Goal: Use online tool/utility: Utilize a website feature to perform a specific function

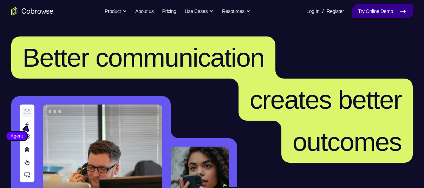
click at [362, 12] on link "Try Online Demo" at bounding box center [382, 11] width 60 height 14
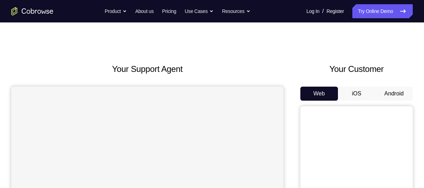
scroll to position [4, 0]
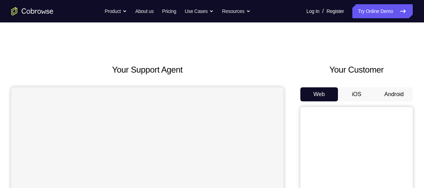
click at [392, 94] on button "Android" at bounding box center [394, 94] width 38 height 14
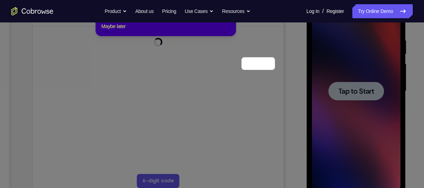
scroll to position [76, 0]
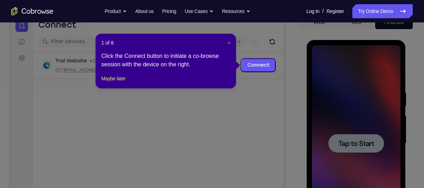
click at [228, 43] on span "×" at bounding box center [229, 43] width 3 height 6
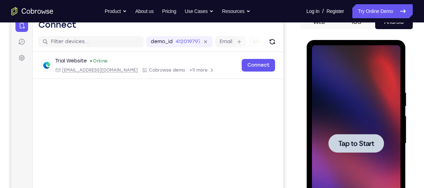
click at [348, 141] on span "Tap to Start" at bounding box center [356, 143] width 36 height 7
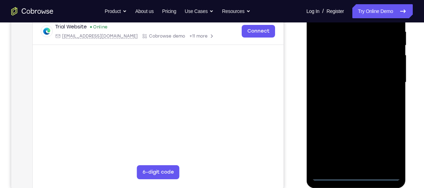
scroll to position [138, 0]
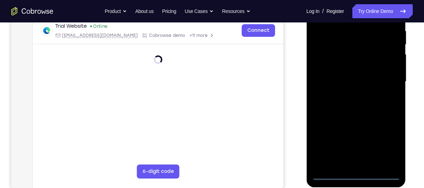
click at [356, 173] on div at bounding box center [355, 81] width 88 height 197
click at [383, 149] on div at bounding box center [355, 81] width 88 height 197
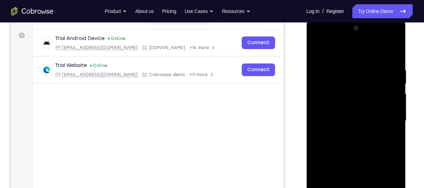
scroll to position [123, 0]
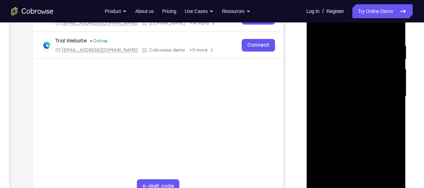
click at [336, 29] on div at bounding box center [355, 96] width 88 height 197
click at [384, 95] on div at bounding box center [355, 96] width 88 height 197
click at [347, 110] on div at bounding box center [355, 96] width 88 height 197
click at [369, 89] on div at bounding box center [355, 96] width 88 height 197
click at [344, 82] on div at bounding box center [355, 96] width 88 height 197
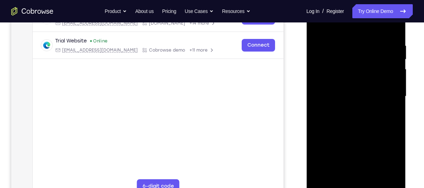
click at [353, 95] on div at bounding box center [355, 96] width 88 height 197
click at [358, 116] on div at bounding box center [355, 96] width 88 height 197
click at [363, 113] on div at bounding box center [355, 96] width 88 height 197
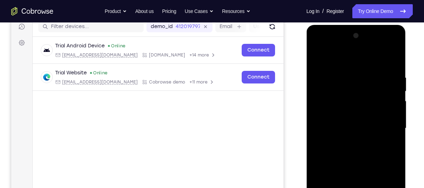
scroll to position [91, 0]
click at [395, 69] on div at bounding box center [355, 129] width 88 height 197
drag, startPoint x: 374, startPoint y: 74, endPoint x: 315, endPoint y: 73, distance: 59.0
click at [315, 73] on div at bounding box center [355, 129] width 88 height 197
drag, startPoint x: 380, startPoint y: 77, endPoint x: 340, endPoint y: 74, distance: 40.8
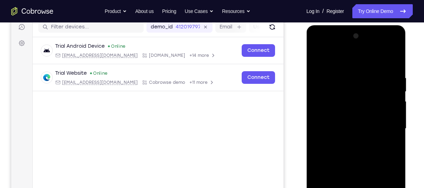
click at [340, 74] on div at bounding box center [355, 129] width 88 height 197
click at [393, 55] on div at bounding box center [355, 129] width 88 height 197
click at [337, 164] on div at bounding box center [355, 129] width 88 height 197
click at [325, 162] on div at bounding box center [355, 129] width 88 height 197
drag, startPoint x: 353, startPoint y: 119, endPoint x: 356, endPoint y: 99, distance: 20.6
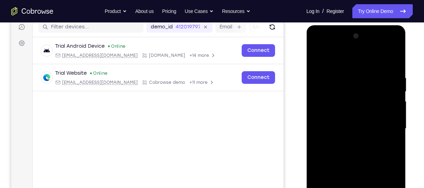
click at [356, 99] on div at bounding box center [355, 129] width 88 height 197
drag, startPoint x: 363, startPoint y: 113, endPoint x: 367, endPoint y: 85, distance: 28.6
click at [367, 85] on div at bounding box center [355, 129] width 88 height 197
click at [317, 55] on div at bounding box center [355, 129] width 88 height 197
click at [341, 150] on div at bounding box center [355, 129] width 88 height 197
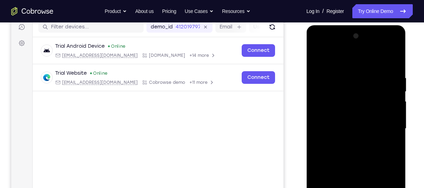
drag, startPoint x: 358, startPoint y: 83, endPoint x: 360, endPoint y: 115, distance: 32.4
click at [360, 115] on div at bounding box center [355, 129] width 88 height 197
click at [318, 60] on div at bounding box center [355, 129] width 88 height 197
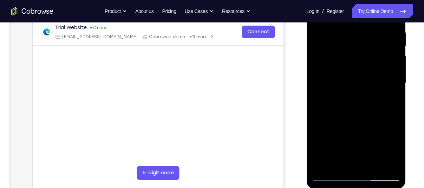
scroll to position [141, 0]
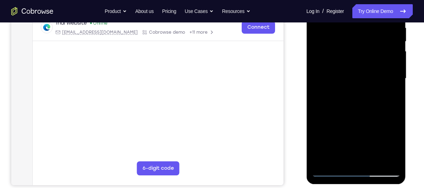
click at [371, 159] on div at bounding box center [355, 78] width 88 height 197
click at [345, 116] on div at bounding box center [355, 78] width 88 height 197
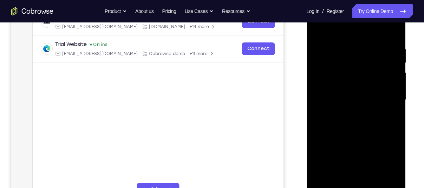
scroll to position [116, 0]
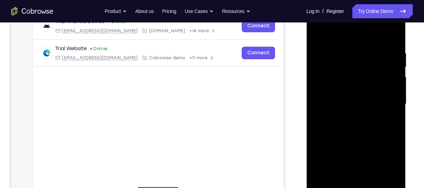
click at [387, 82] on div at bounding box center [355, 104] width 88 height 197
click at [351, 47] on div at bounding box center [355, 104] width 88 height 197
click at [320, 33] on div at bounding box center [355, 104] width 88 height 197
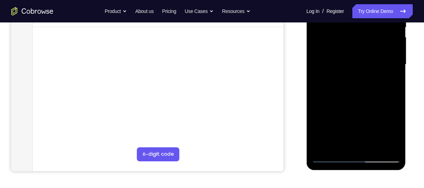
scroll to position [167, 0]
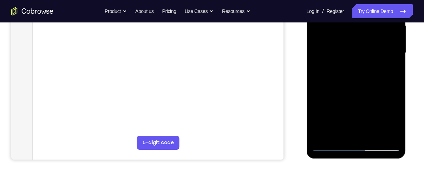
click at [353, 143] on div at bounding box center [355, 53] width 88 height 197
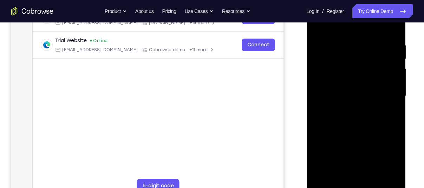
scroll to position [123, 0]
click at [318, 27] on div at bounding box center [355, 96] width 88 height 197
click at [340, 177] on div at bounding box center [355, 96] width 88 height 197
click at [360, 25] on div at bounding box center [355, 96] width 88 height 197
click at [342, 52] on div at bounding box center [355, 96] width 88 height 197
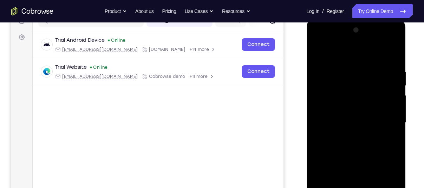
scroll to position [97, 0]
click at [323, 68] on div at bounding box center [355, 123] width 88 height 197
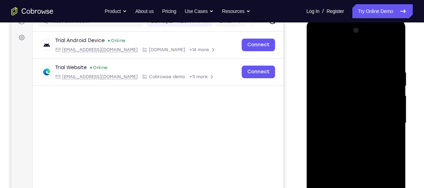
click at [323, 68] on div at bounding box center [355, 123] width 88 height 197
click at [317, 53] on div at bounding box center [355, 123] width 88 height 197
click at [339, 143] on div at bounding box center [355, 123] width 88 height 197
drag, startPoint x: 383, startPoint y: 103, endPoint x: 369, endPoint y: 54, distance: 50.9
click at [369, 54] on div at bounding box center [355, 123] width 88 height 197
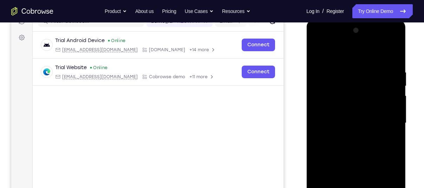
click at [369, 54] on div at bounding box center [355, 123] width 88 height 197
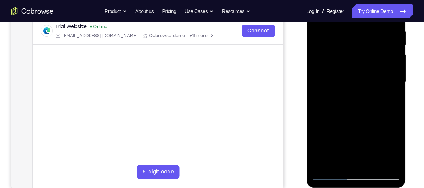
scroll to position [137, 0]
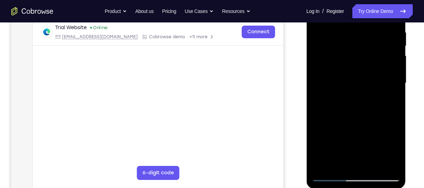
click at [369, 165] on div at bounding box center [355, 83] width 88 height 197
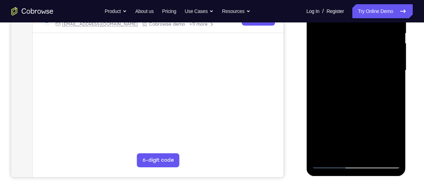
scroll to position [149, 0]
drag, startPoint x: 346, startPoint y: 89, endPoint x: 349, endPoint y: 45, distance: 44.7
click at [349, 45] on div at bounding box center [355, 71] width 88 height 197
drag, startPoint x: 357, startPoint y: 115, endPoint x: 356, endPoint y: 86, distance: 28.8
click at [356, 86] on div at bounding box center [355, 71] width 88 height 197
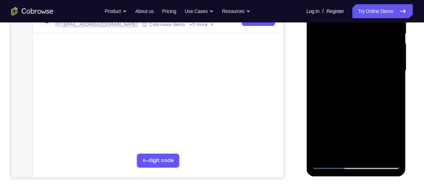
drag, startPoint x: 356, startPoint y: 86, endPoint x: 352, endPoint y: 170, distance: 84.0
click at [352, 170] on div at bounding box center [355, 71] width 99 height 209
drag, startPoint x: 348, startPoint y: 109, endPoint x: 348, endPoint y: 197, distance: 87.8
click at [348, 178] on html "Online web based iOS Simulators and Android Emulators. Run iPhone, iPad, Mobile…" at bounding box center [356, 72] width 100 height 211
drag, startPoint x: 342, startPoint y: 107, endPoint x: 338, endPoint y: 206, distance: 99.1
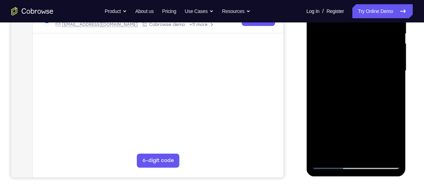
click at [338, 178] on html "Online web based iOS Simulators and Android Emulators. Run iPhone, iPad, Mobile…" at bounding box center [356, 72] width 100 height 211
click at [334, 165] on div at bounding box center [355, 71] width 88 height 197
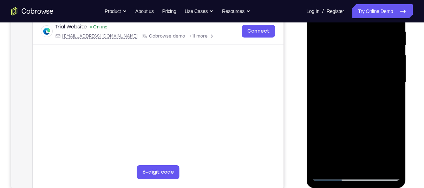
scroll to position [123, 0]
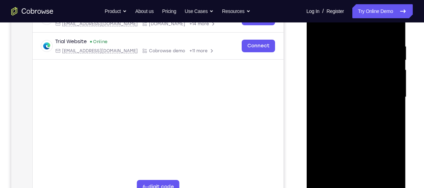
drag, startPoint x: 354, startPoint y: 134, endPoint x: 358, endPoint y: 65, distance: 69.6
click at [358, 65] on div at bounding box center [355, 97] width 88 height 197
click at [351, 179] on div at bounding box center [355, 97] width 88 height 197
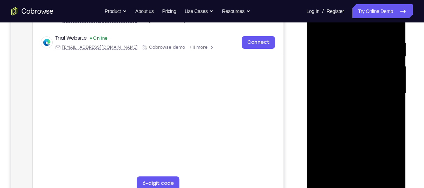
scroll to position [125, 0]
click at [332, 184] on div at bounding box center [355, 94] width 88 height 197
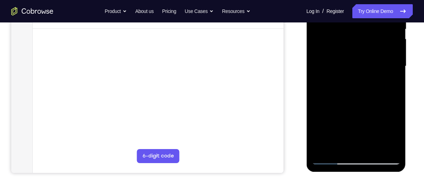
click at [334, 157] on div at bounding box center [355, 66] width 88 height 197
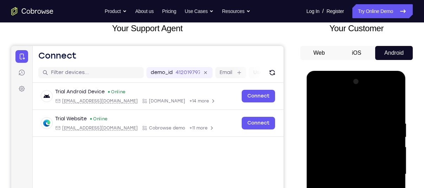
scroll to position [45, 0]
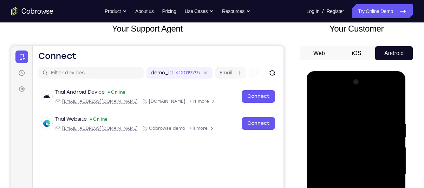
click at [386, 92] on div at bounding box center [355, 175] width 88 height 197
click at [318, 92] on div at bounding box center [355, 175] width 88 height 197
click at [352, 139] on div at bounding box center [355, 175] width 88 height 197
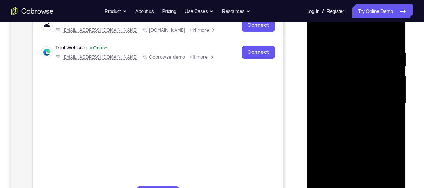
scroll to position [116, 0]
click at [360, 113] on div at bounding box center [355, 104] width 88 height 197
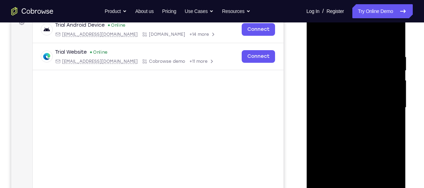
scroll to position [141, 0]
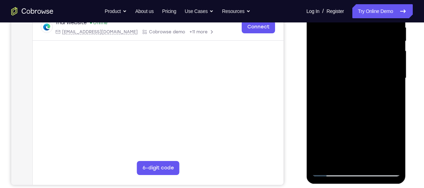
drag, startPoint x: 335, startPoint y: 109, endPoint x: 335, endPoint y: 85, distance: 23.9
click at [335, 85] on div at bounding box center [355, 78] width 88 height 197
drag, startPoint x: 354, startPoint y: 121, endPoint x: 351, endPoint y: 94, distance: 26.9
click at [351, 94] on div at bounding box center [355, 78] width 88 height 197
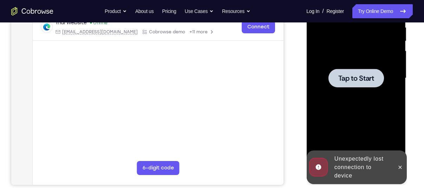
drag, startPoint x: 350, startPoint y: 116, endPoint x: 354, endPoint y: 71, distance: 45.1
click at [398, 168] on icon at bounding box center [400, 168] width 6 height 6
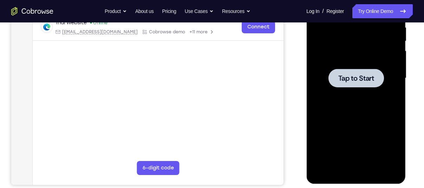
click at [364, 75] on span "Tap to Start" at bounding box center [356, 78] width 36 height 7
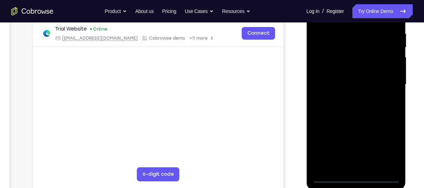
scroll to position [140, 0]
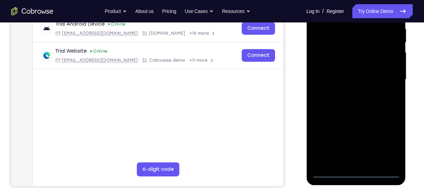
click at [358, 169] on div at bounding box center [355, 79] width 88 height 197
click at [355, 170] on div at bounding box center [355, 79] width 88 height 197
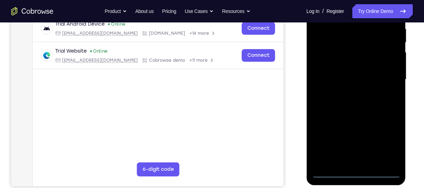
click at [355, 170] on div at bounding box center [355, 79] width 88 height 197
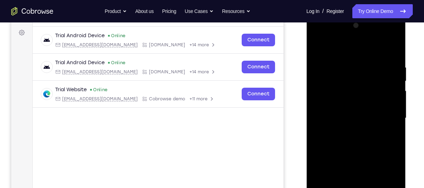
scroll to position [160, 0]
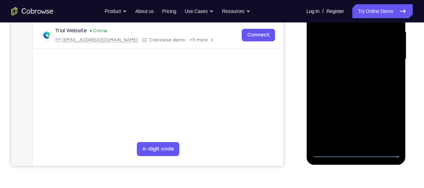
click at [356, 152] on div at bounding box center [355, 59] width 88 height 197
click at [388, 125] on div at bounding box center [355, 59] width 88 height 197
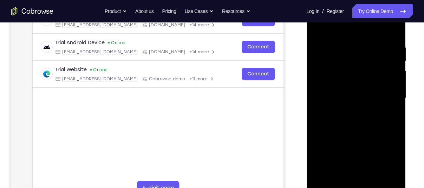
scroll to position [121, 0]
click at [343, 30] on div at bounding box center [355, 98] width 88 height 197
click at [354, 59] on div at bounding box center [355, 98] width 88 height 197
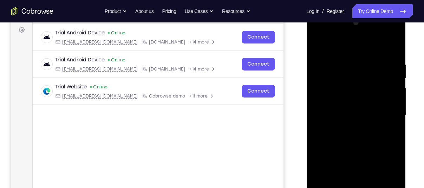
scroll to position [103, 0]
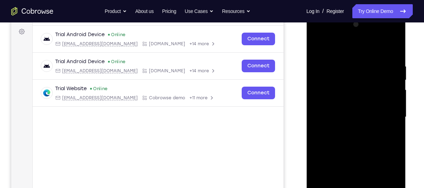
click at [337, 87] on div at bounding box center [355, 117] width 88 height 197
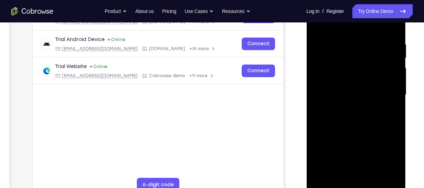
scroll to position [125, 0]
click at [374, 173] on div at bounding box center [355, 94] width 88 height 197
drag, startPoint x: 344, startPoint y: 154, endPoint x: 349, endPoint y: 90, distance: 64.1
click at [349, 90] on div at bounding box center [355, 94] width 88 height 197
drag, startPoint x: 377, startPoint y: 145, endPoint x: 377, endPoint y: 90, distance: 55.5
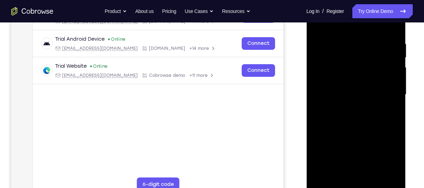
click at [377, 90] on div at bounding box center [355, 94] width 88 height 197
drag, startPoint x: 378, startPoint y: 120, endPoint x: 377, endPoint y: 82, distance: 37.6
click at [377, 82] on div at bounding box center [355, 94] width 88 height 197
drag, startPoint x: 362, startPoint y: 127, endPoint x: 365, endPoint y: 96, distance: 31.0
click at [365, 96] on div at bounding box center [355, 94] width 88 height 197
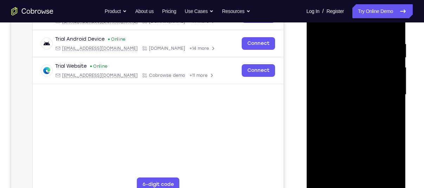
drag, startPoint x: 371, startPoint y: 132, endPoint x: 374, endPoint y: 84, distance: 47.5
click at [374, 84] on div at bounding box center [355, 94] width 88 height 197
drag, startPoint x: 363, startPoint y: 139, endPoint x: 362, endPoint y: 96, distance: 42.5
click at [362, 96] on div at bounding box center [355, 94] width 88 height 197
drag, startPoint x: 382, startPoint y: 145, endPoint x: 377, endPoint y: 104, distance: 40.9
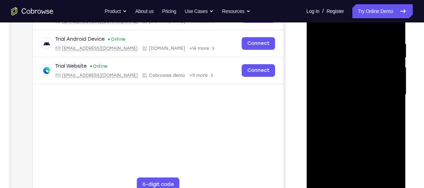
click at [377, 104] on div at bounding box center [355, 94] width 88 height 197
drag, startPoint x: 371, startPoint y: 122, endPoint x: 366, endPoint y: 92, distance: 30.6
click at [366, 92] on div at bounding box center [355, 94] width 88 height 197
drag, startPoint x: 365, startPoint y: 132, endPoint x: 370, endPoint y: 105, distance: 27.0
click at [370, 105] on div at bounding box center [355, 94] width 88 height 197
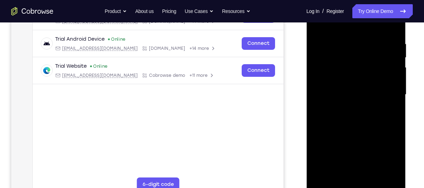
drag, startPoint x: 376, startPoint y: 137, endPoint x: 373, endPoint y: 87, distance: 49.6
click at [373, 87] on div at bounding box center [355, 94] width 88 height 197
drag, startPoint x: 368, startPoint y: 117, endPoint x: 366, endPoint y: 67, distance: 49.9
click at [366, 67] on div at bounding box center [355, 94] width 88 height 197
drag, startPoint x: 375, startPoint y: 122, endPoint x: 370, endPoint y: 94, distance: 28.0
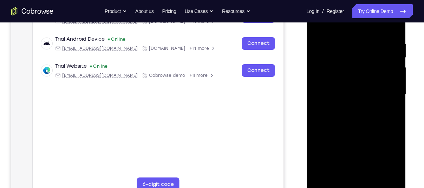
click at [370, 94] on div at bounding box center [355, 94] width 88 height 197
drag, startPoint x: 371, startPoint y: 141, endPoint x: 369, endPoint y: 95, distance: 46.0
click at [369, 95] on div at bounding box center [355, 94] width 88 height 197
drag, startPoint x: 370, startPoint y: 152, endPoint x: 377, endPoint y: 102, distance: 50.4
click at [377, 102] on div at bounding box center [355, 94] width 88 height 197
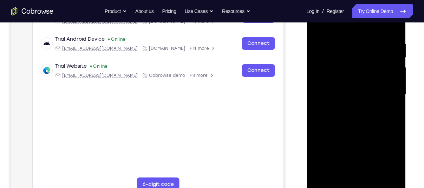
drag, startPoint x: 356, startPoint y: 130, endPoint x: 349, endPoint y: 81, distance: 49.7
click at [349, 81] on div at bounding box center [355, 94] width 88 height 197
drag, startPoint x: 350, startPoint y: 126, endPoint x: 343, endPoint y: 72, distance: 54.1
click at [343, 72] on div at bounding box center [355, 94] width 88 height 197
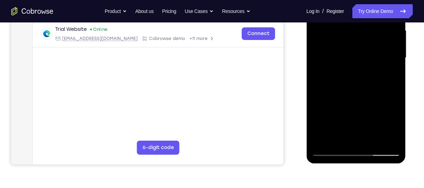
scroll to position [162, 0]
click at [334, 150] on div at bounding box center [355, 57] width 88 height 197
click at [338, 122] on div at bounding box center [355, 57] width 88 height 197
drag, startPoint x: 387, startPoint y: 104, endPoint x: 380, endPoint y: 76, distance: 28.7
click at [380, 76] on div at bounding box center [355, 57] width 88 height 197
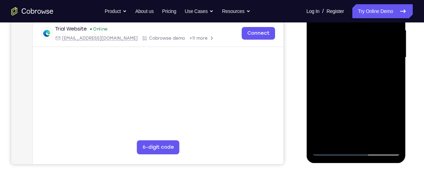
drag, startPoint x: 382, startPoint y: 108, endPoint x: 382, endPoint y: 81, distance: 27.4
click at [382, 81] on div at bounding box center [355, 57] width 88 height 197
drag, startPoint x: 365, startPoint y: 105, endPoint x: 365, endPoint y: 68, distance: 36.9
click at [365, 68] on div at bounding box center [355, 57] width 88 height 197
drag, startPoint x: 369, startPoint y: 108, endPoint x: 366, endPoint y: 86, distance: 21.9
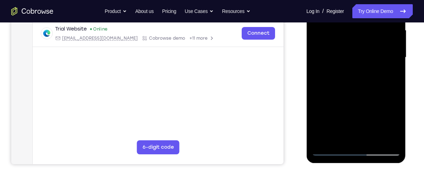
click at [366, 86] on div at bounding box center [355, 57] width 88 height 197
drag, startPoint x: 373, startPoint y: 121, endPoint x: 373, endPoint y: 105, distance: 15.8
click at [373, 105] on div at bounding box center [355, 57] width 88 height 197
drag, startPoint x: 373, startPoint y: 105, endPoint x: 375, endPoint y: 71, distance: 34.1
click at [375, 71] on div at bounding box center [355, 57] width 88 height 197
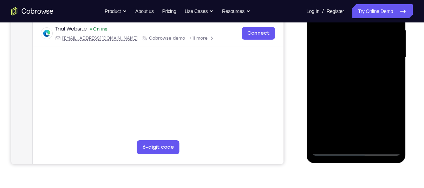
drag, startPoint x: 375, startPoint y: 106, endPoint x: 371, endPoint y: 84, distance: 22.9
click at [371, 84] on div at bounding box center [355, 57] width 88 height 197
drag, startPoint x: 371, startPoint y: 117, endPoint x: 363, endPoint y: 84, distance: 33.6
click at [363, 84] on div at bounding box center [355, 57] width 88 height 197
drag, startPoint x: 371, startPoint y: 118, endPoint x: 361, endPoint y: 79, distance: 40.4
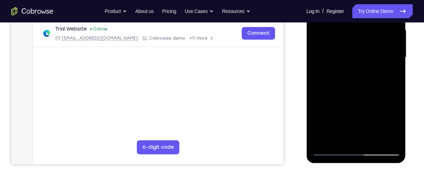
click at [361, 79] on div at bounding box center [355, 57] width 88 height 197
drag, startPoint x: 366, startPoint y: 119, endPoint x: 360, endPoint y: 84, distance: 36.0
click at [360, 84] on div at bounding box center [355, 57] width 88 height 197
drag, startPoint x: 374, startPoint y: 110, endPoint x: 367, endPoint y: 84, distance: 26.9
click at [367, 84] on div at bounding box center [355, 57] width 88 height 197
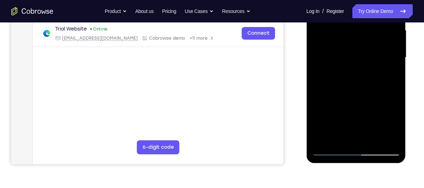
drag, startPoint x: 367, startPoint y: 84, endPoint x: 357, endPoint y: 51, distance: 34.1
click at [357, 51] on div at bounding box center [355, 57] width 88 height 197
drag, startPoint x: 364, startPoint y: 108, endPoint x: 354, endPoint y: 78, distance: 31.5
click at [354, 78] on div at bounding box center [355, 57] width 88 height 197
drag, startPoint x: 361, startPoint y: 87, endPoint x: 365, endPoint y: 188, distance: 100.8
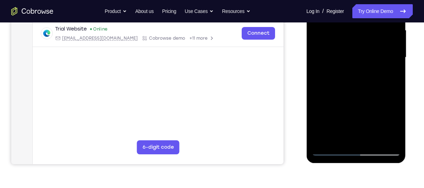
click at [365, 165] on html "Online web based iOS Simulators and Android Emulators. Run iPhone, iPad, Mobile…" at bounding box center [356, 59] width 100 height 211
drag, startPoint x: 358, startPoint y: 81, endPoint x: 358, endPoint y: 206, distance: 125.3
click at [358, 165] on html "Online web based iOS Simulators and Android Emulators. Run iPhone, iPad, Mobile…" at bounding box center [356, 59] width 100 height 211
drag, startPoint x: 355, startPoint y: 90, endPoint x: 353, endPoint y: 179, distance: 89.2
click at [353, 165] on html "Online web based iOS Simulators and Android Emulators. Run iPhone, iPad, Mobile…" at bounding box center [356, 59] width 100 height 211
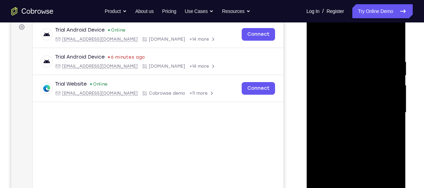
scroll to position [107, 0]
click at [386, 54] on div at bounding box center [355, 113] width 88 height 197
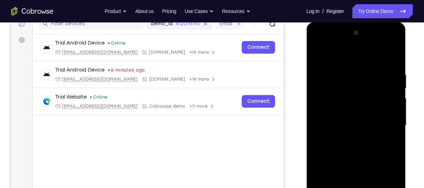
scroll to position [90, 0]
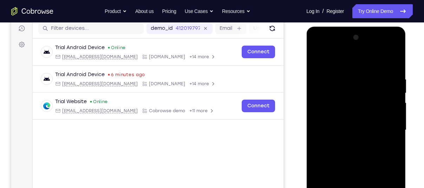
click at [383, 48] on div at bounding box center [355, 130] width 88 height 197
click at [324, 49] on div at bounding box center [355, 130] width 88 height 197
click at [342, 90] on div at bounding box center [355, 130] width 88 height 197
click at [352, 105] on div at bounding box center [355, 130] width 88 height 197
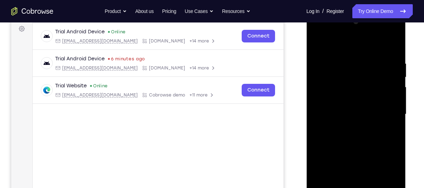
scroll to position [106, 0]
click at [359, 90] on div at bounding box center [355, 114] width 88 height 197
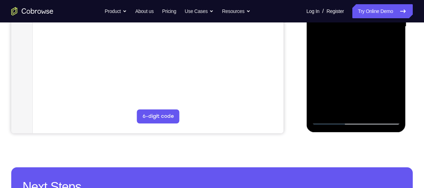
scroll to position [193, 0]
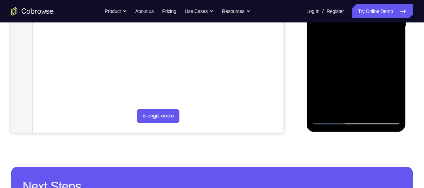
click at [330, 120] on div at bounding box center [355, 26] width 88 height 197
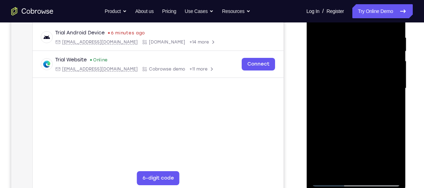
scroll to position [131, 0]
click at [329, 181] on div at bounding box center [355, 89] width 88 height 197
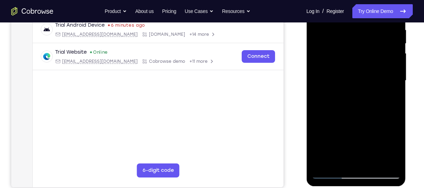
scroll to position [137, 0]
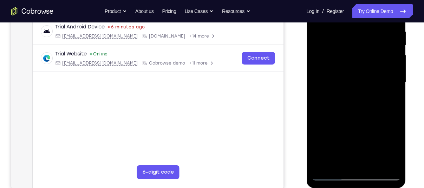
drag, startPoint x: 350, startPoint y: 94, endPoint x: 350, endPoint y: 58, distance: 36.9
click at [350, 58] on div at bounding box center [355, 82] width 88 height 197
drag, startPoint x: 356, startPoint y: 110, endPoint x: 351, endPoint y: 71, distance: 38.8
click at [351, 71] on div at bounding box center [355, 82] width 88 height 197
drag, startPoint x: 355, startPoint y: 124, endPoint x: 352, endPoint y: 84, distance: 40.5
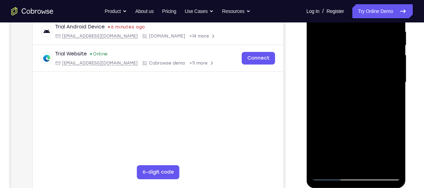
click at [352, 84] on div at bounding box center [355, 82] width 88 height 197
drag, startPoint x: 332, startPoint y: 97, endPoint x: 333, endPoint y: 54, distance: 42.5
click at [333, 54] on div at bounding box center [355, 82] width 88 height 197
click at [340, 99] on div at bounding box center [355, 82] width 88 height 197
drag, startPoint x: 361, startPoint y: 100, endPoint x: 354, endPoint y: 53, distance: 46.9
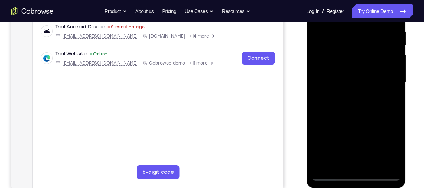
click at [354, 53] on div at bounding box center [355, 82] width 88 height 197
drag, startPoint x: 380, startPoint y: 157, endPoint x: 372, endPoint y: 108, distance: 49.4
click at [372, 108] on div at bounding box center [355, 82] width 88 height 197
drag, startPoint x: 369, startPoint y: 129, endPoint x: 363, endPoint y: 100, distance: 29.4
click at [363, 100] on div at bounding box center [355, 82] width 88 height 197
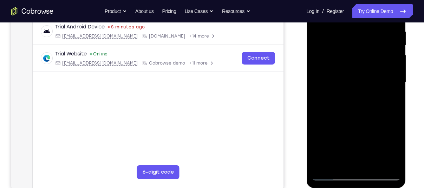
drag, startPoint x: 374, startPoint y: 150, endPoint x: 369, endPoint y: 110, distance: 40.7
click at [369, 110] on div at bounding box center [355, 82] width 88 height 197
drag, startPoint x: 370, startPoint y: 135, endPoint x: 361, endPoint y: 93, distance: 43.2
click at [361, 93] on div at bounding box center [355, 82] width 88 height 197
drag, startPoint x: 364, startPoint y: 131, endPoint x: 361, endPoint y: 98, distance: 32.8
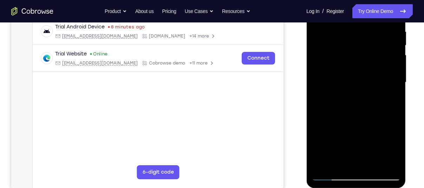
click at [361, 98] on div at bounding box center [355, 82] width 88 height 197
drag, startPoint x: 369, startPoint y: 132, endPoint x: 365, endPoint y: 82, distance: 50.8
click at [365, 82] on div at bounding box center [355, 82] width 88 height 197
drag, startPoint x: 367, startPoint y: 126, endPoint x: 356, endPoint y: 67, distance: 59.8
click at [356, 67] on div at bounding box center [355, 82] width 88 height 197
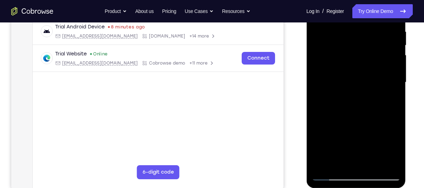
drag, startPoint x: 362, startPoint y: 113, endPoint x: 353, endPoint y: 48, distance: 65.6
click at [353, 48] on div at bounding box center [355, 82] width 88 height 197
drag, startPoint x: 361, startPoint y: 117, endPoint x: 358, endPoint y: 78, distance: 38.8
click at [358, 78] on div at bounding box center [355, 82] width 88 height 197
drag, startPoint x: 362, startPoint y: 148, endPoint x: 357, endPoint y: 86, distance: 62.0
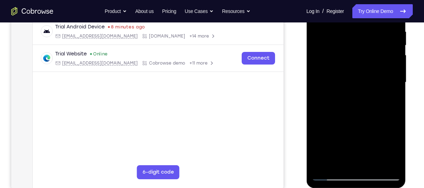
click at [357, 86] on div at bounding box center [355, 82] width 88 height 197
drag, startPoint x: 363, startPoint y: 126, endPoint x: 351, endPoint y: 64, distance: 63.7
click at [351, 64] on div at bounding box center [355, 82] width 88 height 197
drag, startPoint x: 347, startPoint y: 96, endPoint x: 342, endPoint y: 51, distance: 46.0
click at [342, 51] on div at bounding box center [355, 82] width 88 height 197
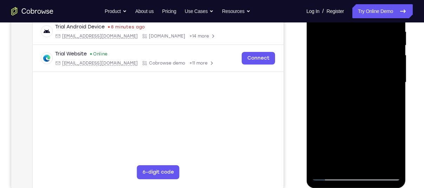
drag, startPoint x: 353, startPoint y: 124, endPoint x: 345, endPoint y: 71, distance: 53.3
click at [345, 71] on div at bounding box center [355, 82] width 88 height 197
drag, startPoint x: 360, startPoint y: 136, endPoint x: 358, endPoint y: 88, distance: 47.4
click at [358, 88] on div at bounding box center [355, 82] width 88 height 197
drag, startPoint x: 337, startPoint y: 95, endPoint x: 338, endPoint y: 134, distance: 39.3
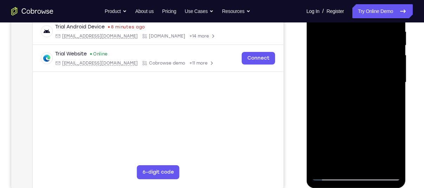
click at [338, 134] on div at bounding box center [355, 82] width 88 height 197
drag, startPoint x: 340, startPoint y: 97, endPoint x: 338, endPoint y: 41, distance: 55.8
click at [338, 41] on div at bounding box center [355, 82] width 88 height 197
drag, startPoint x: 338, startPoint y: 98, endPoint x: 332, endPoint y: 42, distance: 56.6
click at [332, 42] on div at bounding box center [355, 82] width 88 height 197
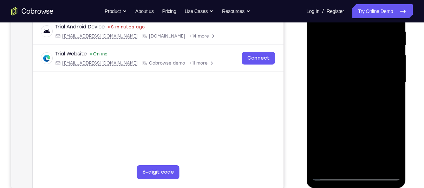
drag, startPoint x: 344, startPoint y: 108, endPoint x: 343, endPoint y: 58, distance: 50.2
click at [343, 58] on div at bounding box center [355, 82] width 88 height 197
drag, startPoint x: 346, startPoint y: 123, endPoint x: 342, endPoint y: 86, distance: 37.1
click at [342, 86] on div at bounding box center [355, 82] width 88 height 197
drag, startPoint x: 344, startPoint y: 111, endPoint x: 339, endPoint y: 59, distance: 51.8
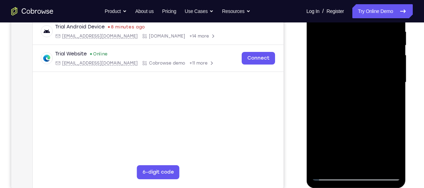
click at [339, 59] on div at bounding box center [355, 82] width 88 height 197
drag, startPoint x: 349, startPoint y: 116, endPoint x: 337, endPoint y: 59, distance: 58.3
click at [337, 59] on div at bounding box center [355, 82] width 88 height 197
drag, startPoint x: 350, startPoint y: 119, endPoint x: 342, endPoint y: 80, distance: 39.9
click at [342, 80] on div at bounding box center [355, 82] width 88 height 197
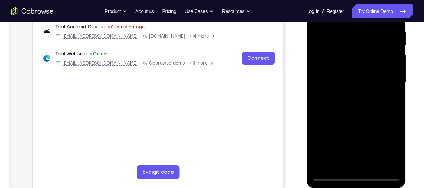
drag, startPoint x: 356, startPoint y: 119, endPoint x: 347, endPoint y: 81, distance: 39.7
click at [347, 81] on div at bounding box center [355, 82] width 88 height 197
drag, startPoint x: 344, startPoint y: 111, endPoint x: 325, endPoint y: 34, distance: 79.2
click at [325, 34] on div at bounding box center [355, 82] width 88 height 197
drag, startPoint x: 348, startPoint y: 95, endPoint x: 334, endPoint y: 49, distance: 48.5
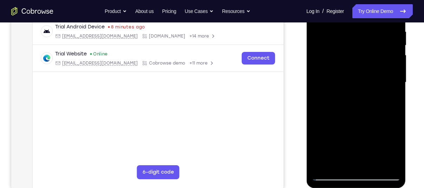
click at [334, 49] on div at bounding box center [355, 82] width 88 height 197
drag, startPoint x: 345, startPoint y: 125, endPoint x: 339, endPoint y: 67, distance: 58.2
click at [339, 67] on div at bounding box center [355, 82] width 88 height 197
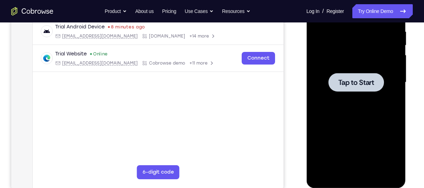
click at [358, 80] on span "Tap to Start" at bounding box center [356, 82] width 36 height 7
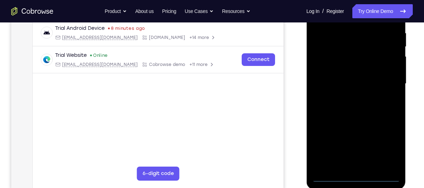
scroll to position [134, 0]
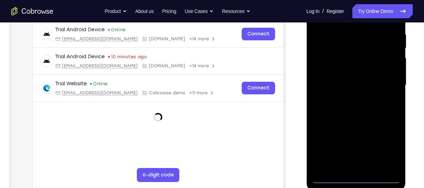
click at [358, 178] on div at bounding box center [355, 85] width 88 height 197
click at [351, 165] on div at bounding box center [355, 85] width 88 height 197
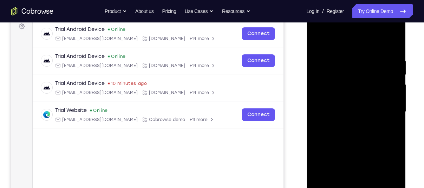
scroll to position [139, 0]
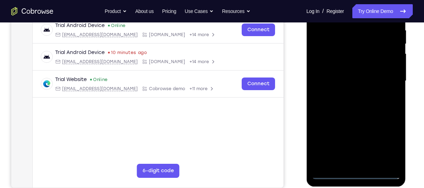
click at [354, 174] on div at bounding box center [355, 81] width 88 height 197
click at [386, 141] on div at bounding box center [355, 81] width 88 height 197
click at [383, 147] on div at bounding box center [355, 81] width 88 height 197
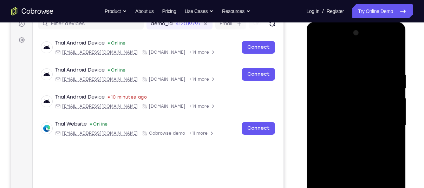
scroll to position [94, 0]
click at [341, 60] on div at bounding box center [355, 126] width 88 height 197
click at [342, 85] on div at bounding box center [355, 126] width 88 height 197
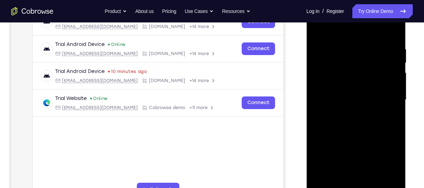
scroll to position [122, 0]
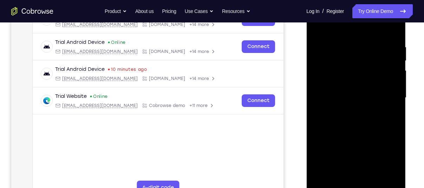
click at [335, 85] on div at bounding box center [355, 98] width 88 height 197
drag, startPoint x: 358, startPoint y: 79, endPoint x: 357, endPoint y: 48, distance: 30.9
click at [357, 48] on div at bounding box center [355, 98] width 88 height 197
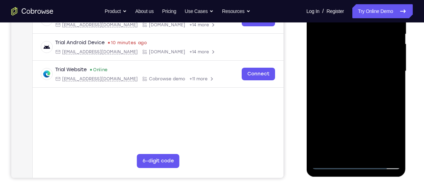
scroll to position [149, 0]
drag, startPoint x: 333, startPoint y: 108, endPoint x: 334, endPoint y: 71, distance: 37.9
click at [334, 71] on div at bounding box center [355, 71] width 88 height 197
drag, startPoint x: 337, startPoint y: 113, endPoint x: 337, endPoint y: 73, distance: 40.4
click at [337, 73] on div at bounding box center [355, 71] width 88 height 197
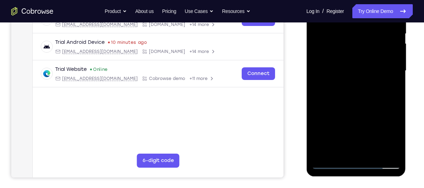
drag, startPoint x: 332, startPoint y: 113, endPoint x: 328, endPoint y: 78, distance: 35.3
click at [328, 78] on div at bounding box center [355, 71] width 88 height 197
drag, startPoint x: 332, startPoint y: 87, endPoint x: 330, endPoint y: 64, distance: 22.6
click at [330, 64] on div at bounding box center [355, 71] width 88 height 197
drag, startPoint x: 337, startPoint y: 116, endPoint x: 330, endPoint y: 76, distance: 40.8
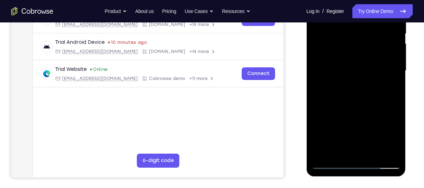
click at [330, 76] on div at bounding box center [355, 71] width 88 height 197
drag, startPoint x: 332, startPoint y: 116, endPoint x: 325, endPoint y: 66, distance: 50.0
click at [325, 66] on div at bounding box center [355, 71] width 88 height 197
drag, startPoint x: 335, startPoint y: 128, endPoint x: 335, endPoint y: 80, distance: 48.5
click at [335, 80] on div at bounding box center [355, 71] width 88 height 197
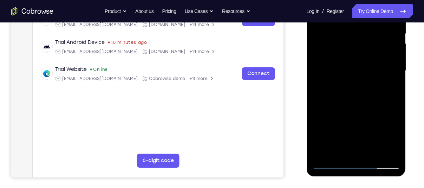
drag, startPoint x: 330, startPoint y: 104, endPoint x: 329, endPoint y: 68, distance: 35.5
click at [329, 68] on div at bounding box center [355, 71] width 88 height 197
drag, startPoint x: 335, startPoint y: 104, endPoint x: 328, endPoint y: 58, distance: 46.6
click at [328, 58] on div at bounding box center [355, 71] width 88 height 197
drag, startPoint x: 342, startPoint y: 116, endPoint x: 335, endPoint y: 79, distance: 37.5
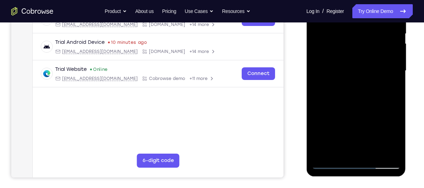
click at [335, 79] on div at bounding box center [355, 71] width 88 height 197
drag, startPoint x: 328, startPoint y: 121, endPoint x: 321, endPoint y: 93, distance: 29.5
click at [321, 93] on div at bounding box center [355, 71] width 88 height 197
drag, startPoint x: 333, startPoint y: 127, endPoint x: 332, endPoint y: 72, distance: 54.8
click at [332, 72] on div at bounding box center [355, 71] width 88 height 197
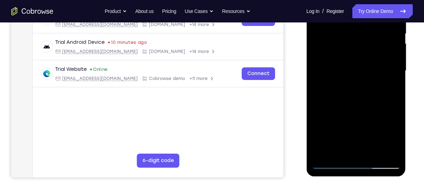
drag, startPoint x: 332, startPoint y: 100, endPoint x: 330, endPoint y: 75, distance: 25.1
click at [330, 75] on div at bounding box center [355, 71] width 88 height 197
drag, startPoint x: 335, startPoint y: 102, endPoint x: 330, endPoint y: 61, distance: 41.8
click at [330, 61] on div at bounding box center [355, 71] width 88 height 197
drag, startPoint x: 335, startPoint y: 99, endPoint x: 332, endPoint y: 73, distance: 26.4
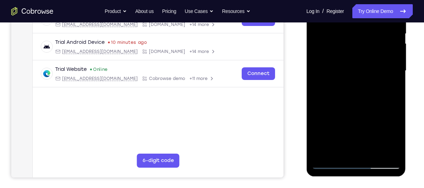
click at [332, 73] on div at bounding box center [355, 71] width 88 height 197
drag, startPoint x: 332, startPoint y: 129, endPoint x: 330, endPoint y: 94, distance: 35.2
click at [330, 94] on div at bounding box center [355, 71] width 88 height 197
drag, startPoint x: 336, startPoint y: 126, endPoint x: 330, endPoint y: 85, distance: 41.2
click at [330, 85] on div at bounding box center [355, 71] width 88 height 197
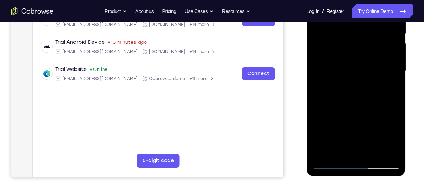
drag, startPoint x: 338, startPoint y: 131, endPoint x: 328, endPoint y: 80, distance: 52.0
click at [328, 80] on div at bounding box center [355, 71] width 88 height 197
drag, startPoint x: 330, startPoint y: 105, endPoint x: 322, endPoint y: 58, distance: 48.4
click at [322, 58] on div at bounding box center [355, 71] width 88 height 197
drag, startPoint x: 330, startPoint y: 97, endPoint x: 325, endPoint y: 57, distance: 39.6
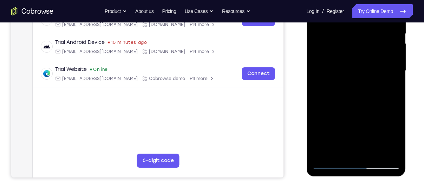
click at [325, 57] on div at bounding box center [355, 71] width 88 height 197
drag, startPoint x: 341, startPoint y: 107, endPoint x: 334, endPoint y: 73, distance: 34.8
click at [334, 73] on div at bounding box center [355, 71] width 88 height 197
drag, startPoint x: 332, startPoint y: 115, endPoint x: 325, endPoint y: 85, distance: 30.9
click at [325, 85] on div at bounding box center [355, 71] width 88 height 197
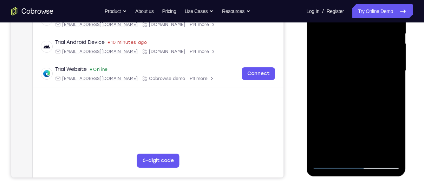
drag, startPoint x: 330, startPoint y: 118, endPoint x: 325, endPoint y: 83, distance: 35.7
click at [325, 83] on div at bounding box center [355, 71] width 88 height 197
drag, startPoint x: 333, startPoint y: 116, endPoint x: 323, endPoint y: 70, distance: 46.6
click at [323, 70] on div at bounding box center [355, 71] width 88 height 197
drag, startPoint x: 325, startPoint y: 115, endPoint x: 335, endPoint y: 42, distance: 73.9
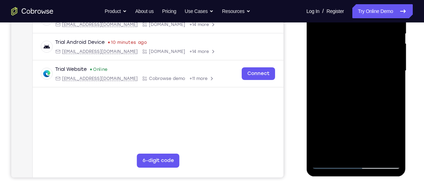
click at [335, 42] on div at bounding box center [355, 71] width 88 height 197
drag, startPoint x: 333, startPoint y: 109, endPoint x: 325, endPoint y: 70, distance: 40.1
click at [325, 70] on div at bounding box center [355, 71] width 88 height 197
drag, startPoint x: 332, startPoint y: 106, endPoint x: 321, endPoint y: 67, distance: 40.2
click at [321, 67] on div at bounding box center [355, 71] width 88 height 197
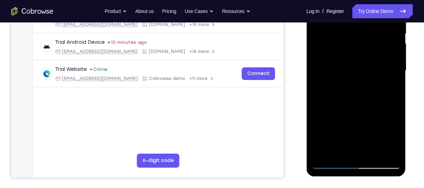
drag, startPoint x: 334, startPoint y: 111, endPoint x: 324, endPoint y: 77, distance: 35.8
click at [324, 77] on div at bounding box center [355, 71] width 88 height 197
drag, startPoint x: 332, startPoint y: 110, endPoint x: 324, endPoint y: 70, distance: 40.8
click at [324, 70] on div at bounding box center [355, 71] width 88 height 197
drag, startPoint x: 337, startPoint y: 126, endPoint x: 330, endPoint y: 79, distance: 47.9
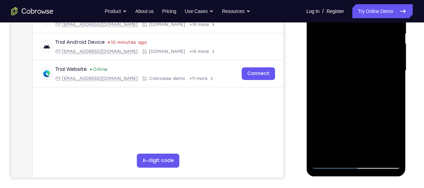
click at [330, 79] on div at bounding box center [355, 71] width 88 height 197
drag, startPoint x: 332, startPoint y: 119, endPoint x: 323, endPoint y: 85, distance: 35.6
click at [323, 85] on div at bounding box center [355, 71] width 88 height 197
drag, startPoint x: 335, startPoint y: 123, endPoint x: 327, endPoint y: 79, distance: 45.0
click at [327, 79] on div at bounding box center [355, 71] width 88 height 197
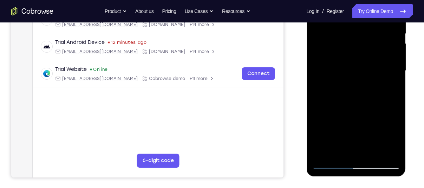
drag, startPoint x: 334, startPoint y: 136, endPoint x: 327, endPoint y: 96, distance: 40.9
click at [327, 96] on div at bounding box center [355, 71] width 88 height 197
click at [320, 81] on div at bounding box center [355, 71] width 88 height 197
click at [369, 153] on div at bounding box center [355, 71] width 88 height 197
click at [394, 81] on div at bounding box center [355, 71] width 88 height 197
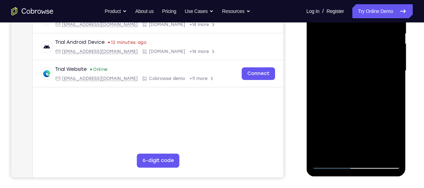
click at [394, 81] on div at bounding box center [355, 71] width 88 height 197
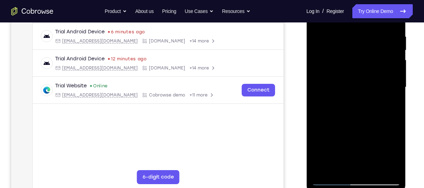
scroll to position [132, 0]
click at [394, 96] on div at bounding box center [355, 87] width 88 height 197
click at [318, 98] on div at bounding box center [355, 87] width 88 height 197
click at [392, 97] on div at bounding box center [355, 87] width 88 height 197
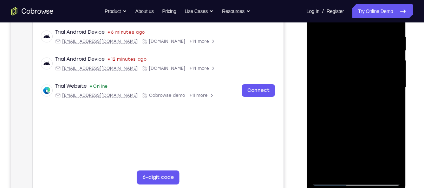
click at [392, 97] on div at bounding box center [355, 87] width 88 height 197
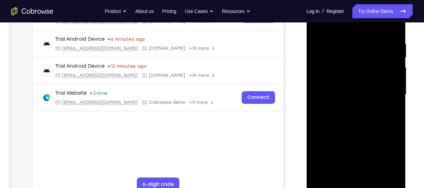
scroll to position [157, 0]
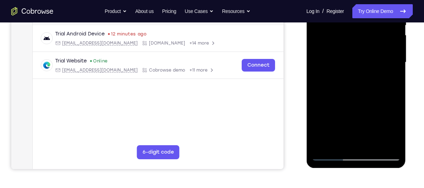
click at [330, 156] on div at bounding box center [355, 62] width 88 height 197
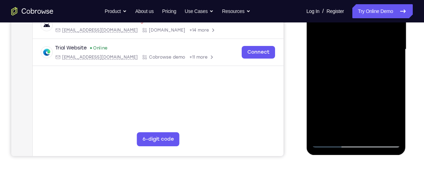
scroll to position [167, 0]
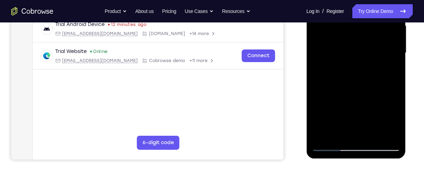
drag, startPoint x: 354, startPoint y: 90, endPoint x: 349, endPoint y: 44, distance: 46.6
click at [349, 44] on div at bounding box center [355, 53] width 88 height 197
click at [336, 123] on div at bounding box center [355, 53] width 88 height 197
drag, startPoint x: 371, startPoint y: 100, endPoint x: 369, endPoint y: 47, distance: 52.4
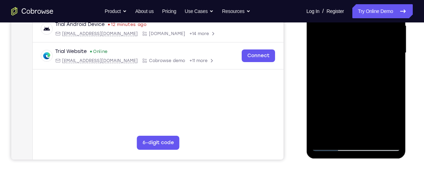
click at [369, 47] on div at bounding box center [355, 53] width 88 height 197
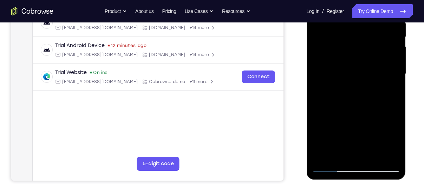
scroll to position [145, 0]
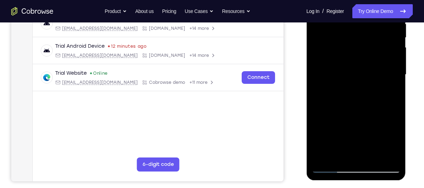
drag, startPoint x: 351, startPoint y: 114, endPoint x: 347, endPoint y: 93, distance: 21.3
click at [347, 93] on div at bounding box center [355, 74] width 88 height 197
drag, startPoint x: 335, startPoint y: 115, endPoint x: 332, endPoint y: 81, distance: 34.5
click at [332, 81] on div at bounding box center [355, 74] width 88 height 197
drag, startPoint x: 355, startPoint y: 131, endPoint x: 344, endPoint y: 100, distance: 32.6
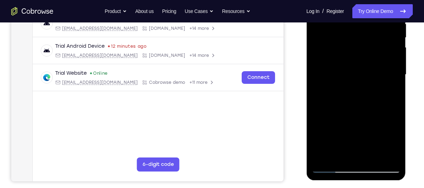
click at [344, 100] on div at bounding box center [355, 74] width 88 height 197
drag, startPoint x: 351, startPoint y: 133, endPoint x: 341, endPoint y: 96, distance: 38.9
click at [341, 96] on div at bounding box center [355, 74] width 88 height 197
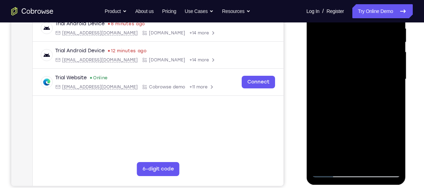
scroll to position [140, 0]
drag, startPoint x: 348, startPoint y: 156, endPoint x: 340, endPoint y: 45, distance: 111.6
click at [340, 45] on div at bounding box center [355, 79] width 88 height 197
drag, startPoint x: 341, startPoint y: 119, endPoint x: 338, endPoint y: 78, distance: 41.1
click at [338, 78] on div at bounding box center [355, 79] width 88 height 197
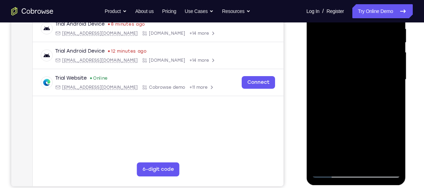
drag, startPoint x: 348, startPoint y: 142, endPoint x: 353, endPoint y: 108, distance: 34.4
click at [353, 108] on div at bounding box center [355, 79] width 88 height 197
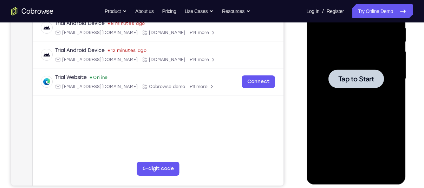
scroll to position [140, 0]
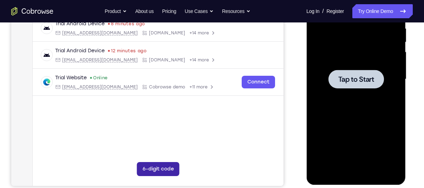
click at [167, 162] on button "6-digit code" at bounding box center [158, 169] width 42 height 14
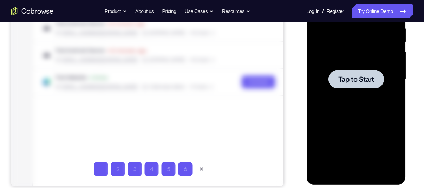
type input "1"
type input "2"
type input "3"
type input "4"
type input "5"
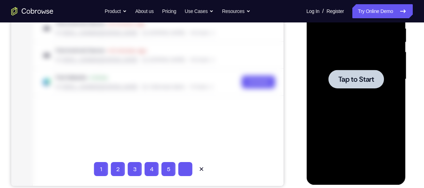
type input "6"
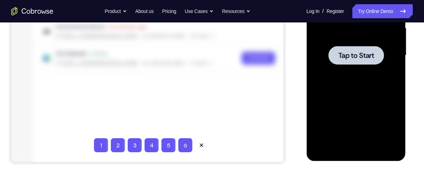
scroll to position [167, 0]
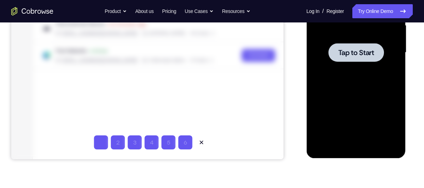
type input "6"
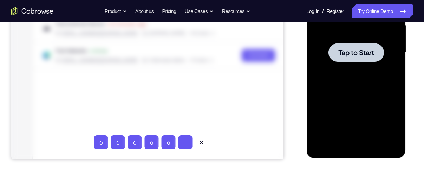
type input "6"
click at [202, 146] on button at bounding box center [202, 143] width 14 height 14
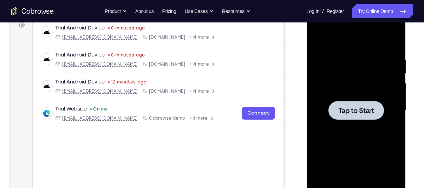
scroll to position [109, 0]
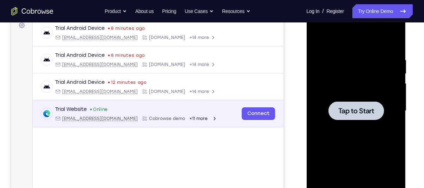
click at [189, 118] on div "+11 more" at bounding box center [203, 119] width 28 height 6
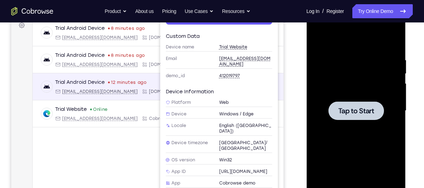
click at [149, 91] on span "[DOMAIN_NAME]" at bounding box center [167, 92] width 36 height 6
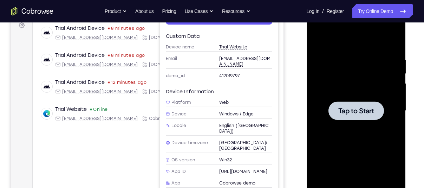
click at [130, 160] on div "Trial Android Device 8 minutes ago [EMAIL_ADDRESS][DOMAIN_NAME] [DOMAIN_NAME] +…" at bounding box center [158, 90] width 251 height 142
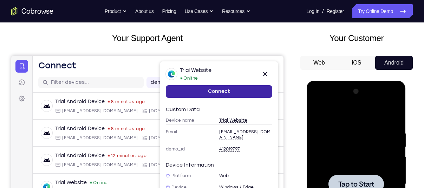
scroll to position [0, 0]
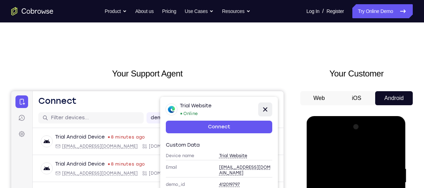
click at [264, 111] on icon at bounding box center [265, 109] width 8 height 8
